Goal: Information Seeking & Learning: Learn about a topic

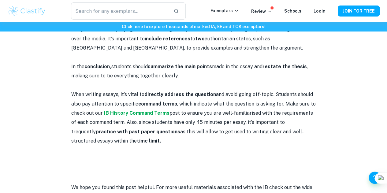
scroll to position [661, 0]
click at [142, 110] on strong "IB History Command Terms" at bounding box center [137, 113] width 66 height 6
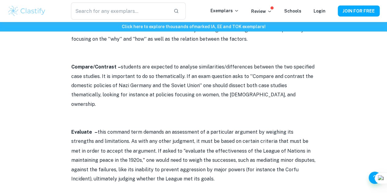
scroll to position [431, 0]
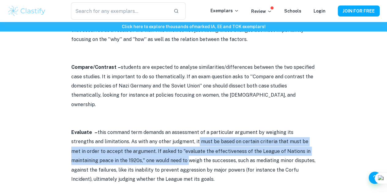
drag, startPoint x: 174, startPoint y: 127, endPoint x: 146, endPoint y: 145, distance: 33.9
click at [146, 145] on p "Evaluate – this command term demands an assessment of a particular argument by …" at bounding box center [193, 156] width 245 height 56
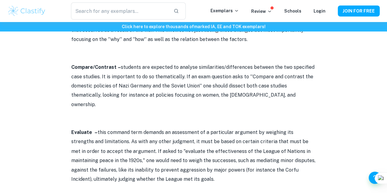
click at [167, 135] on p "Evaluate – this command term demands an assessment of a particular argument by …" at bounding box center [193, 156] width 245 height 56
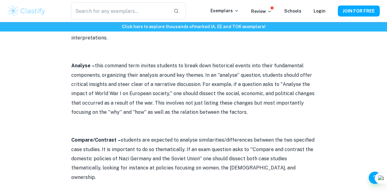
scroll to position [355, 0]
